Goal: Information Seeking & Learning: Learn about a topic

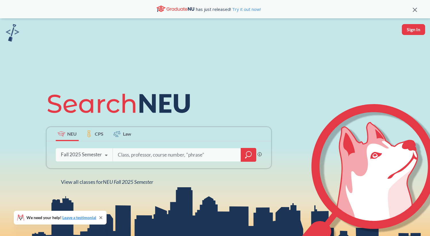
click at [131, 154] on input "search" at bounding box center [176, 155] width 119 height 12
type input "phys 4412"
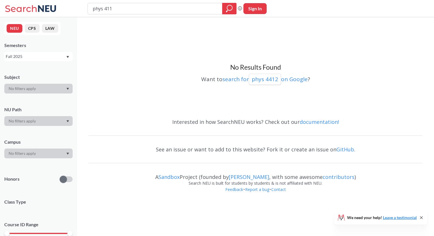
type input "phys 4112"
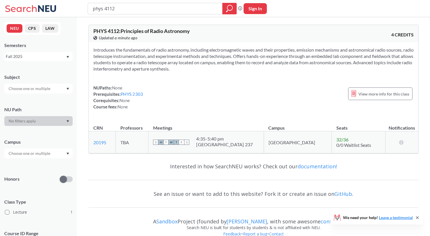
click at [64, 61] on div "Fall 2025" at bounding box center [38, 56] width 68 height 9
click at [63, 59] on div "Fall 2025" at bounding box center [36, 56] width 60 height 6
click at [360, 94] on div "View more info for this class" at bounding box center [380, 94] width 64 height 13
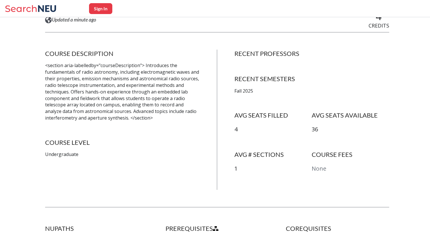
scroll to position [92, 0]
